Goal: Task Accomplishment & Management: Use online tool/utility

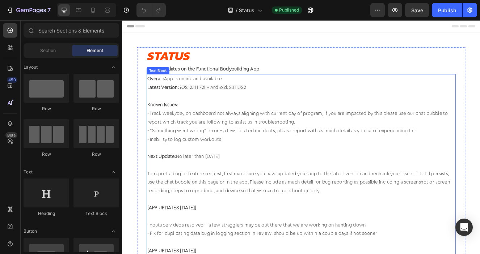
click at [266, 101] on span "iOS: 2.111.721 - Android: 2.111.722" at bounding box center [232, 101] width 80 height 5
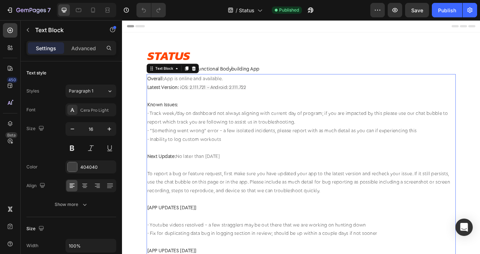
click at [269, 102] on span "iOS: 2.111.721 - Android: 2.111.722" at bounding box center [232, 101] width 80 height 5
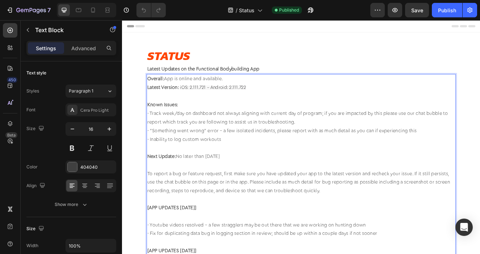
click at [221, 102] on span "iOS: 2.111.721 - Android: 2.111.722" at bounding box center [232, 101] width 80 height 5
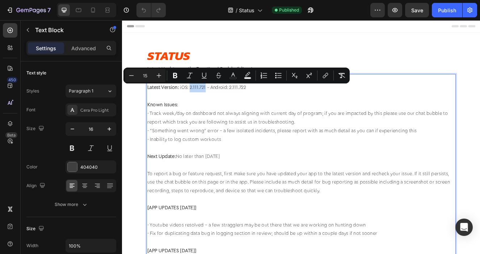
click at [221, 102] on span "iOS: 2.111.721 - Android: 2.111.722" at bounding box center [232, 101] width 80 height 5
click at [228, 104] on span "iOS: 2.111.721 - Android: 2.111.722" at bounding box center [232, 101] width 80 height 5
click at [223, 104] on span "iOS: 2.111.721 - Android: 2.111.722" at bounding box center [232, 101] width 80 height 5
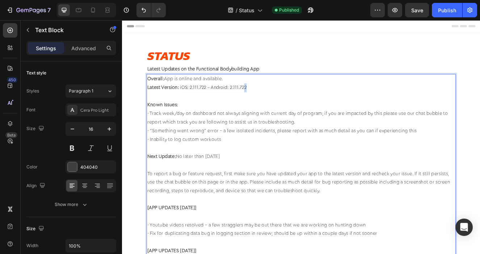
click at [272, 103] on span "iOS: 2.111.722 - Android: 2.111.722" at bounding box center [232, 101] width 81 height 5
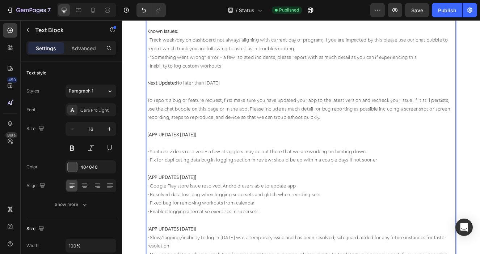
scroll to position [92, 0]
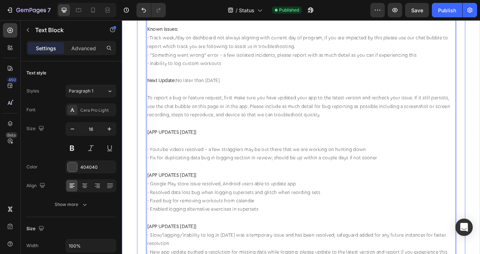
drag, startPoint x: 222, startPoint y: 156, endPoint x: 150, endPoint y: 160, distance: 72.1
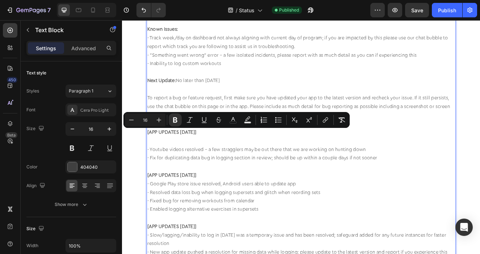
copy strong "[APP UPDATES [DATE]]"
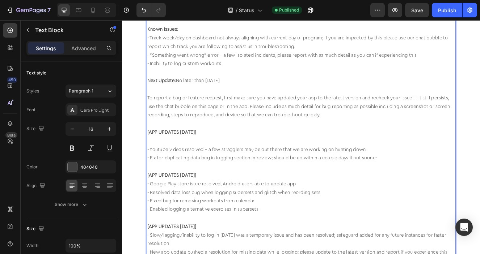
click at [231, 173] on p "- Youtube videos resolved - a few stragglers may be out there that we are worki…" at bounding box center [338, 177] width 373 height 10
click at [217, 145] on p "Rich Text Editor. Editing area: main" at bounding box center [338, 146] width 373 height 10
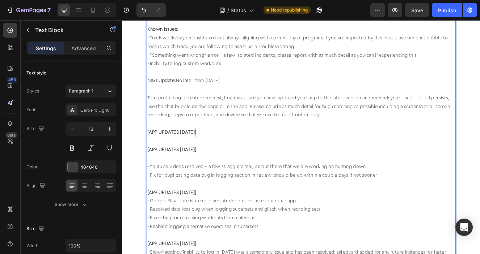
click at [211, 156] on strong "[APP UPDATES [DATE]]" at bounding box center [181, 156] width 59 height 6
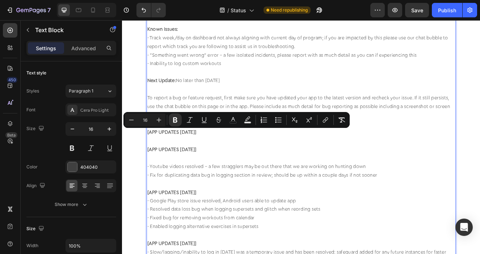
click at [206, 161] on p "[APP UPDATES [DATE]]" at bounding box center [338, 156] width 373 height 10
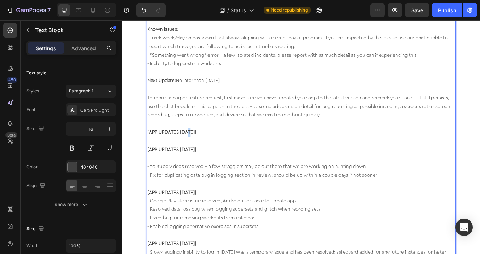
click at [201, 156] on strong "[APP UPDATES [DATE]]" at bounding box center [181, 156] width 59 height 6
click at [231, 156] on p "[APP UPDATES [DATE]]" at bounding box center [338, 156] width 373 height 10
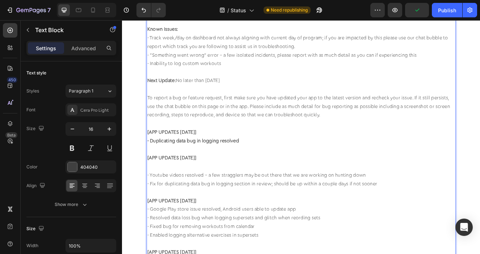
click at [224, 166] on strong "- Duplicating data bug in logging resolved" at bounding box center [207, 167] width 111 height 6
click at [227, 184] on p "[APP UPDATES [DATE]]" at bounding box center [338, 187] width 373 height 10
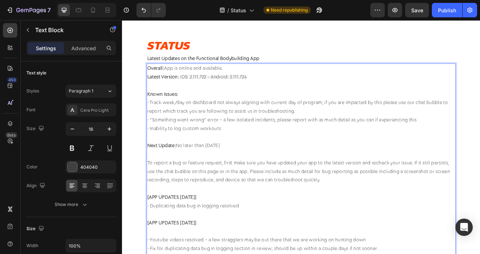
scroll to position [0, 0]
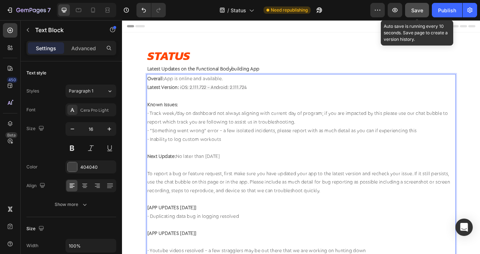
click at [412, 7] on div "Save" at bounding box center [417, 11] width 12 height 8
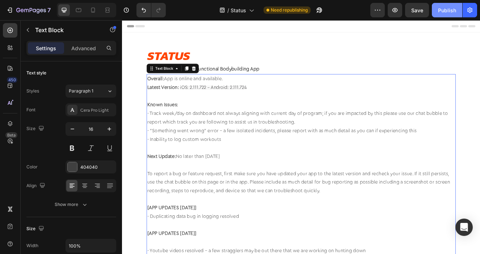
click at [450, 11] on div "Publish" at bounding box center [447, 11] width 18 height 8
